Goal: Information Seeking & Learning: Learn about a topic

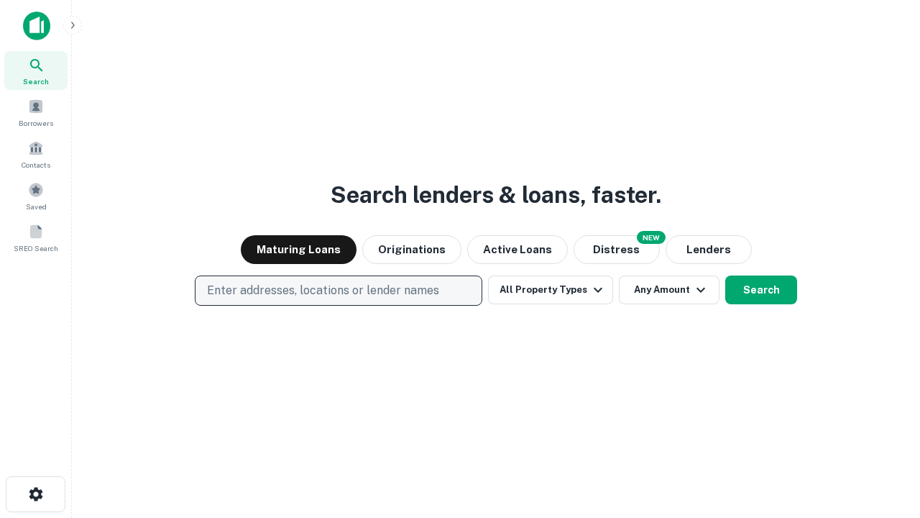
click at [338, 290] on p "Enter addresses, locations or lender names" at bounding box center [323, 290] width 232 height 17
type input "**********"
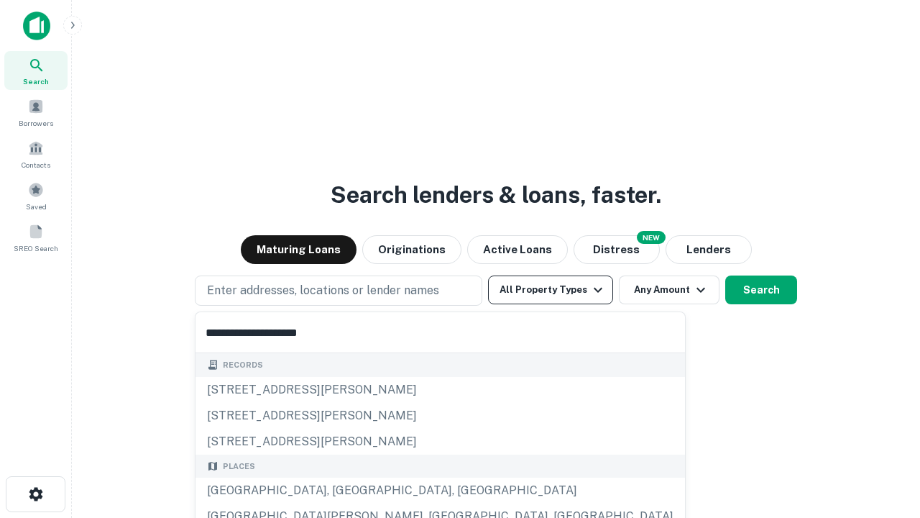
click at [344, 490] on div "[GEOGRAPHIC_DATA], [GEOGRAPHIC_DATA], [GEOGRAPHIC_DATA]" at bounding box center [441, 490] width 490 height 26
click at [551, 290] on button "All Property Types" at bounding box center [550, 289] width 125 height 29
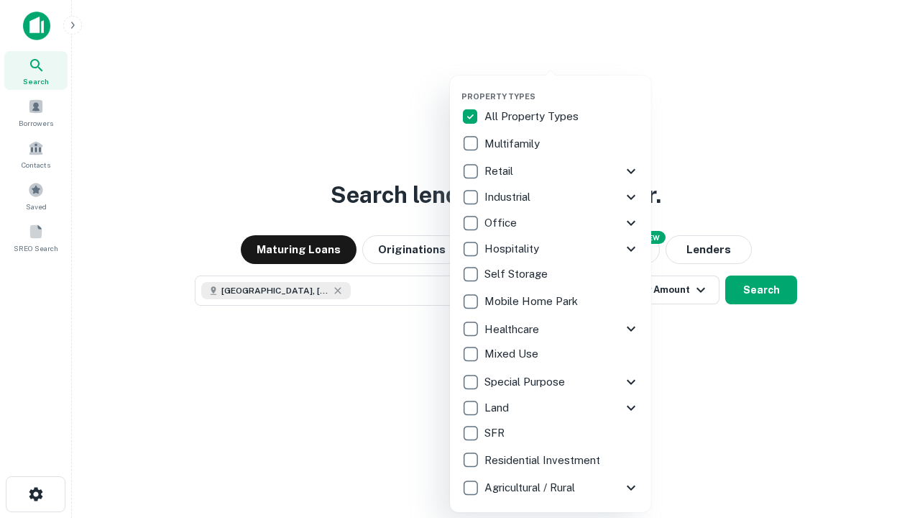
click at [562, 87] on button "button" at bounding box center [562, 87] width 201 height 1
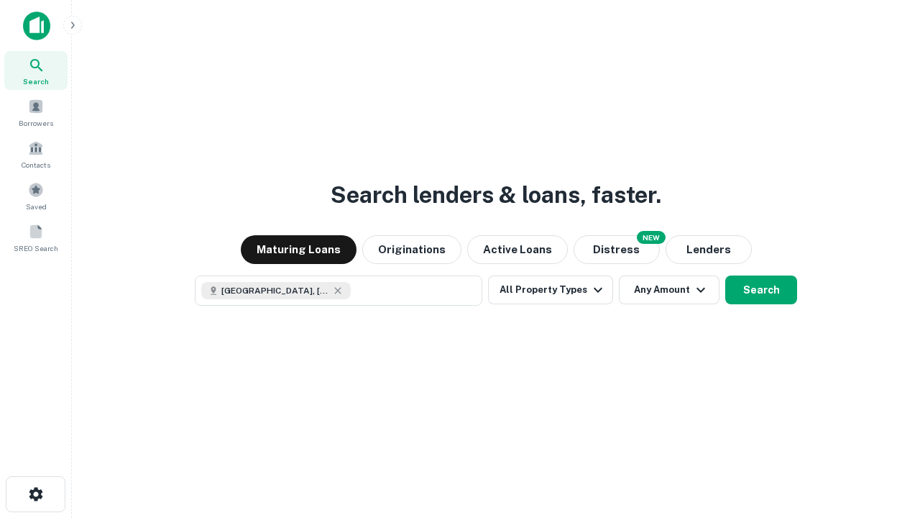
scroll to position [23, 0]
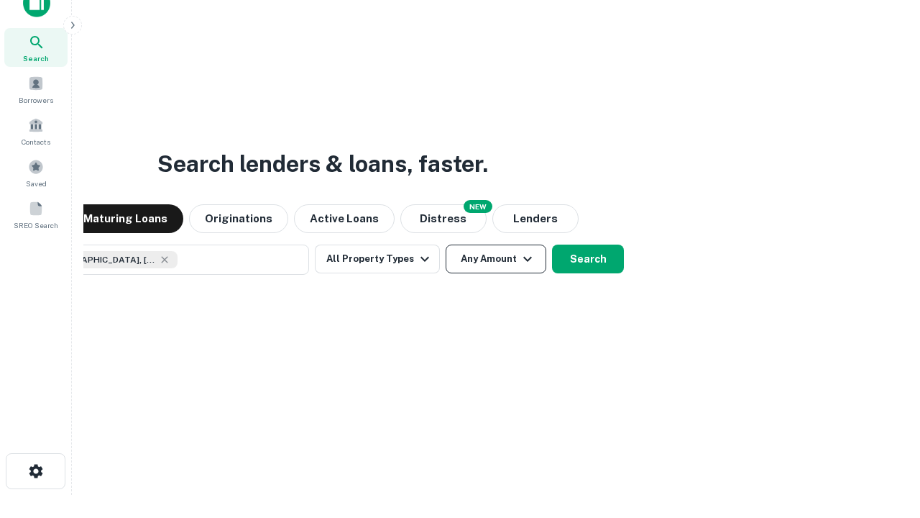
click at [446, 244] on button "Any Amount" at bounding box center [496, 258] width 101 height 29
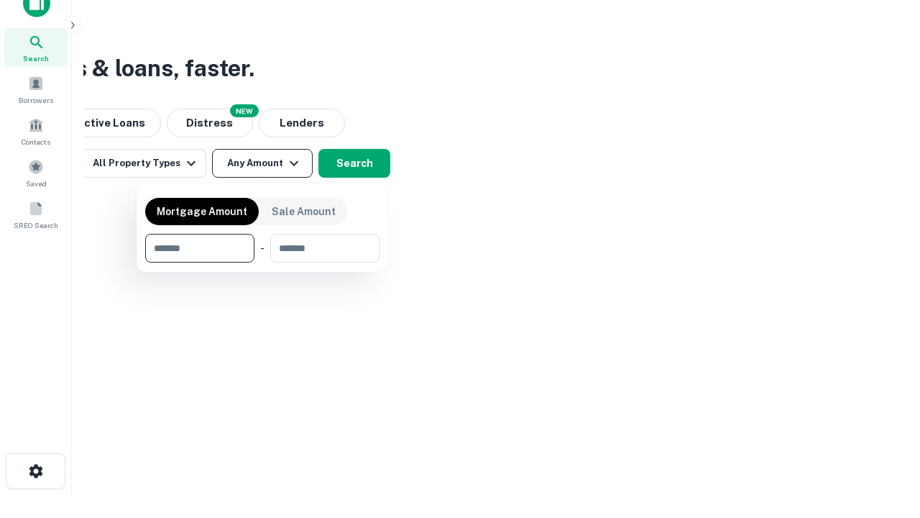
type input "*******"
click at [262, 262] on button "button" at bounding box center [262, 262] width 234 height 1
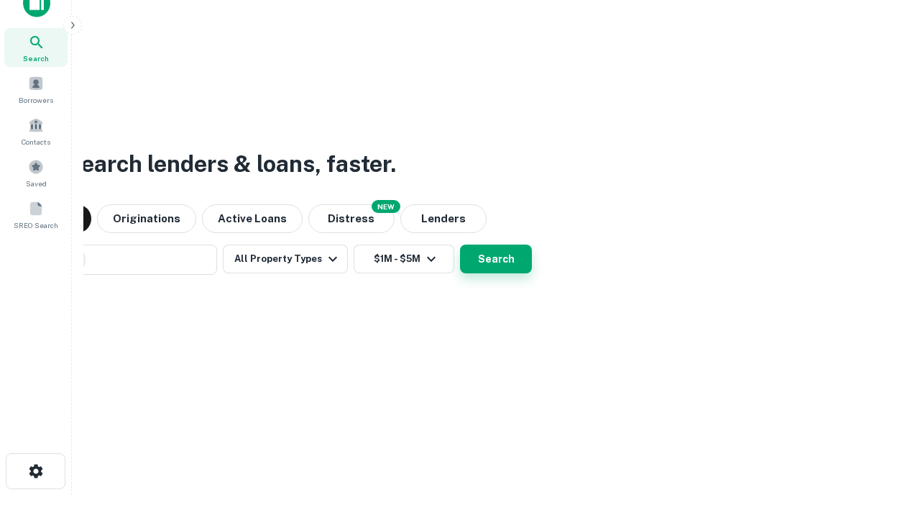
click at [460, 244] on button "Search" at bounding box center [496, 258] width 72 height 29
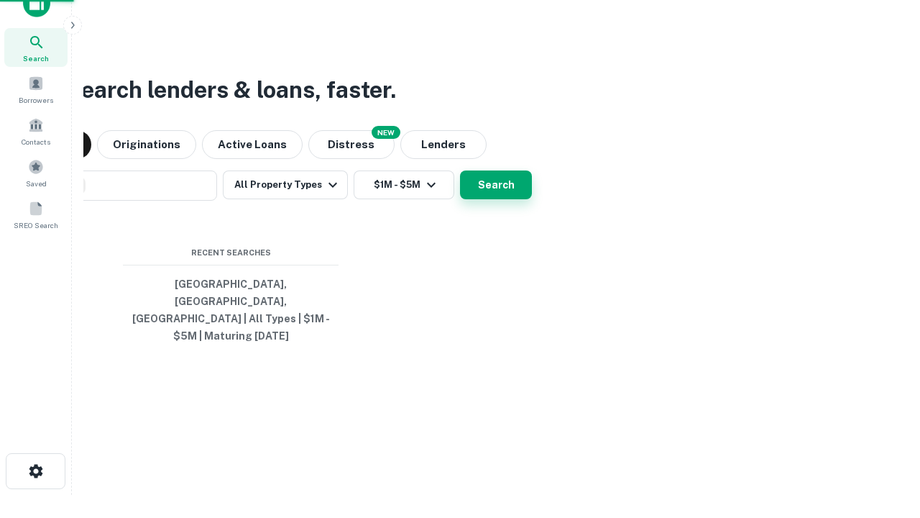
scroll to position [47, 407]
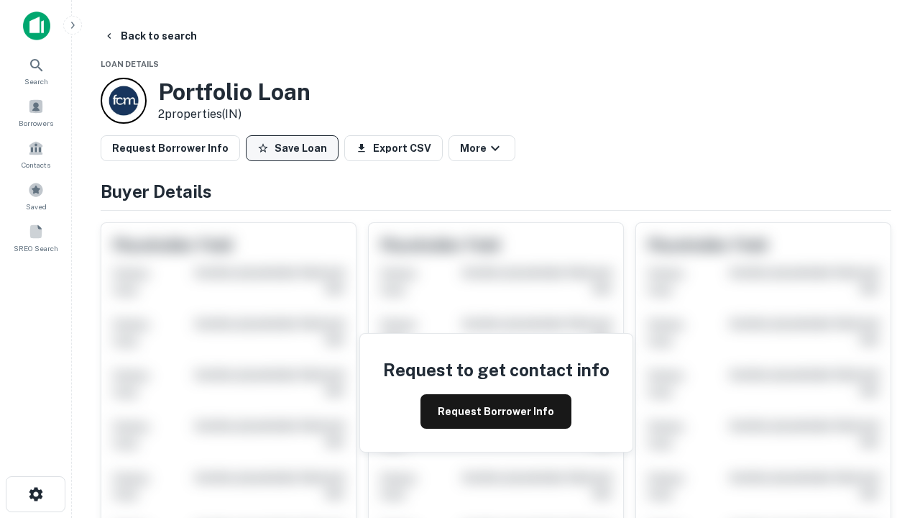
click at [292, 148] on button "Save Loan" at bounding box center [292, 148] width 93 height 26
click at [295, 148] on button "Save Loan" at bounding box center [292, 148] width 93 height 26
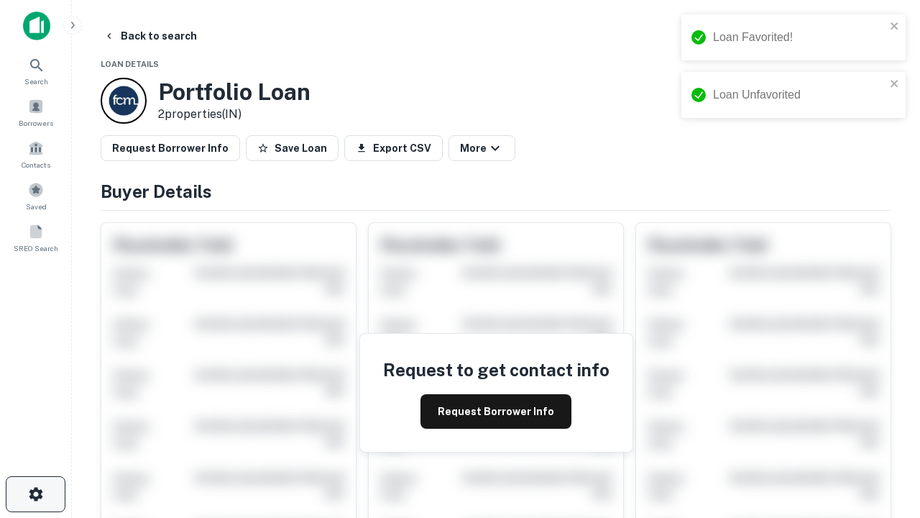
click at [35, 494] on icon "button" at bounding box center [35, 493] width 17 height 17
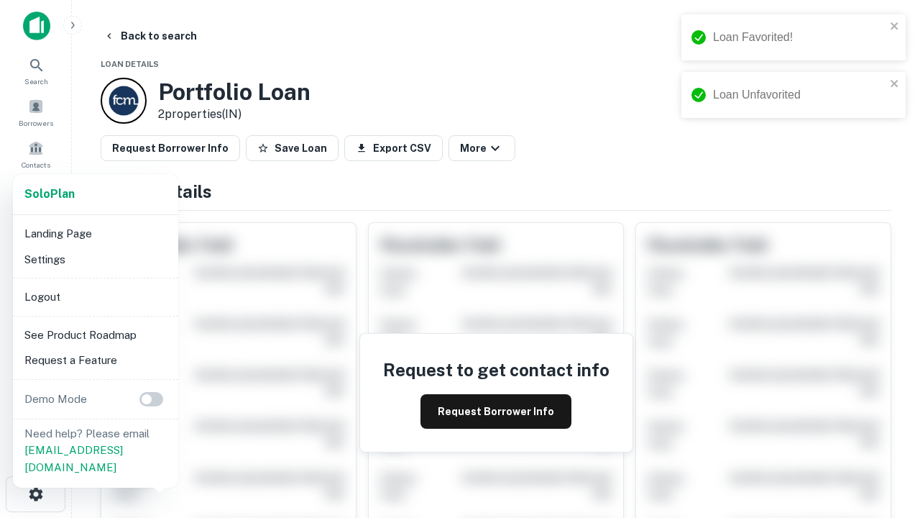
click at [95, 296] on li "Logout" at bounding box center [96, 297] width 154 height 26
